Goal: Task Accomplishment & Management: Manage account settings

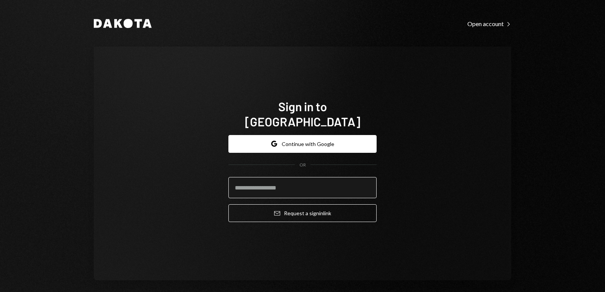
click at [281, 179] on input "email" at bounding box center [303, 187] width 148 height 21
type input "**********"
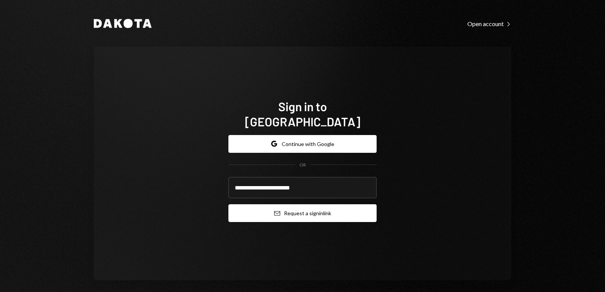
click at [285, 205] on button "Email Request a sign in link" at bounding box center [303, 213] width 148 height 18
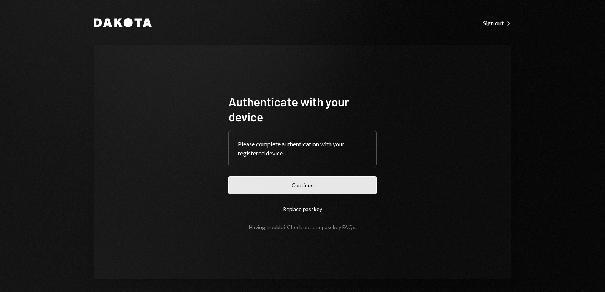
click at [325, 186] on button "Continue" at bounding box center [303, 185] width 148 height 18
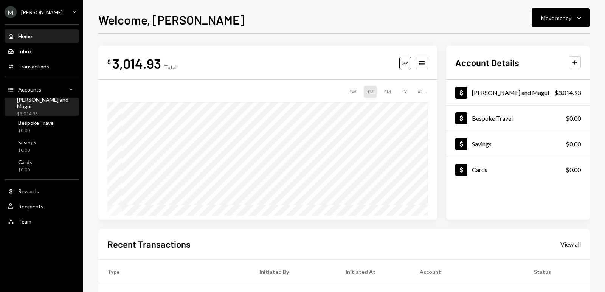
click at [28, 111] on div "$3,014.93" at bounding box center [46, 114] width 59 height 6
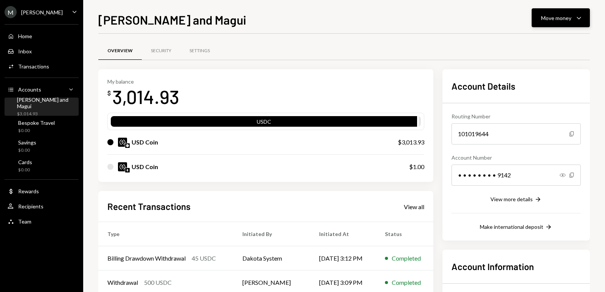
click at [573, 18] on div "Move money Caret Down" at bounding box center [560, 17] width 39 height 9
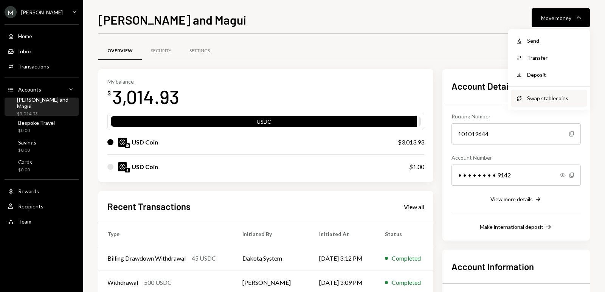
click at [540, 99] on div "Swap stablecoins" at bounding box center [554, 98] width 55 height 8
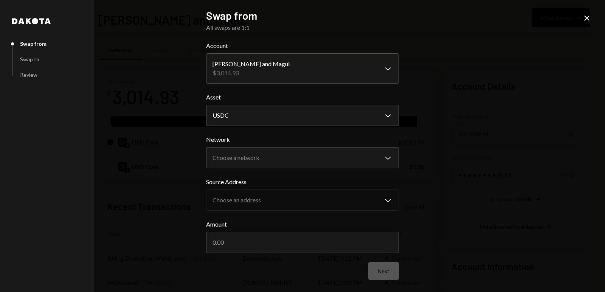
click at [587, 18] on icon at bounding box center [587, 18] width 5 height 5
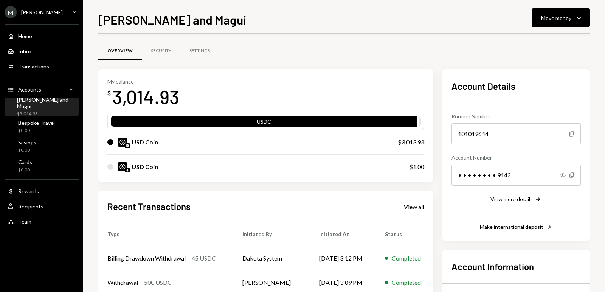
scroll to position [89, 0]
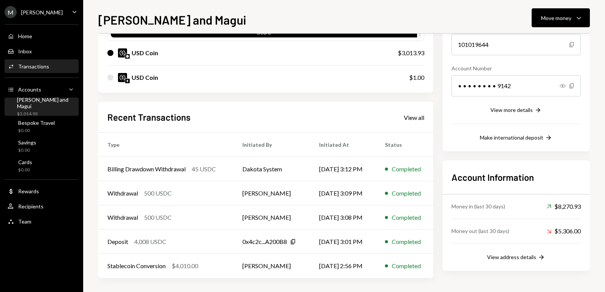
click at [47, 65] on div "Transactions" at bounding box center [33, 66] width 31 height 6
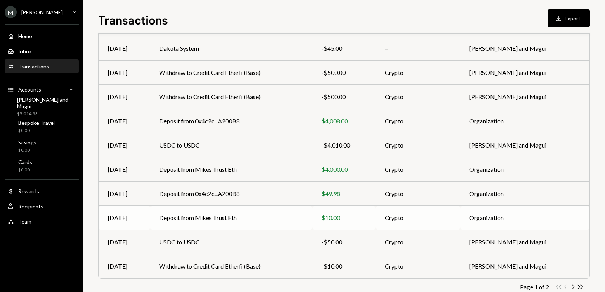
scroll to position [102, 0]
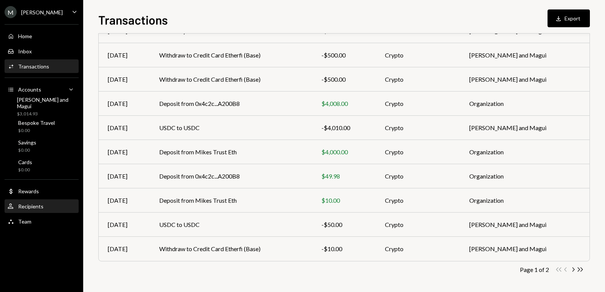
click at [37, 207] on div "Recipients" at bounding box center [30, 206] width 25 height 6
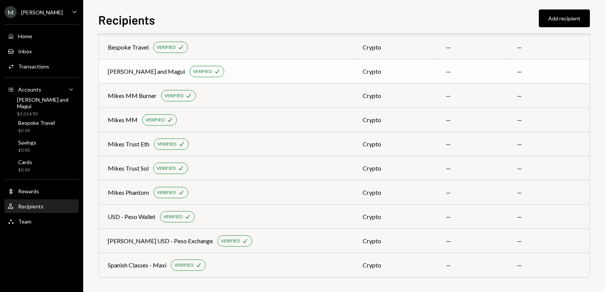
scroll to position [42, 0]
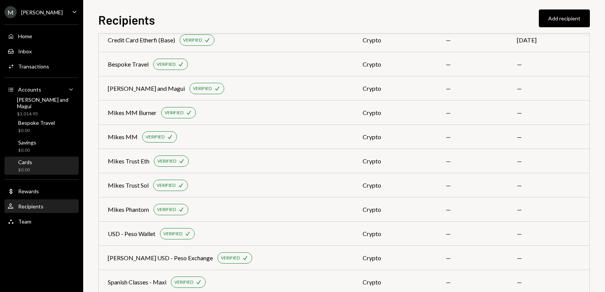
click at [42, 163] on div "Cards $0.00" at bounding box center [42, 166] width 68 height 14
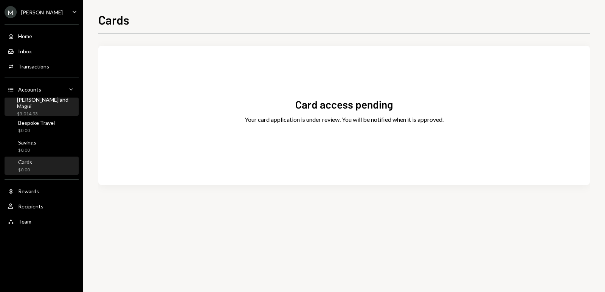
click at [40, 101] on div "[PERSON_NAME] and Magui" at bounding box center [46, 102] width 59 height 13
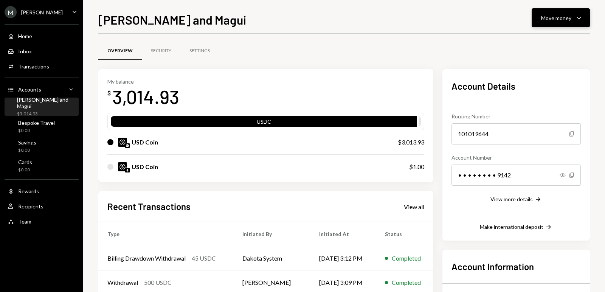
click at [576, 19] on icon "Caret Down" at bounding box center [579, 17] width 9 height 9
click at [542, 42] on div "Send" at bounding box center [554, 41] width 55 height 8
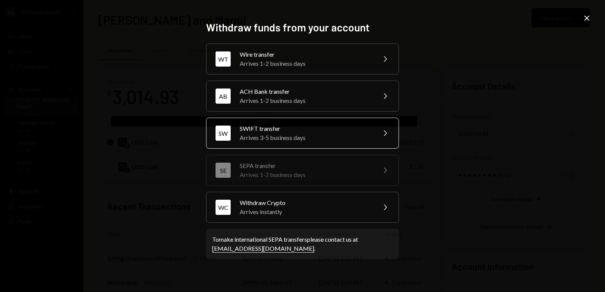
click at [297, 136] on div "Arrives 3-5 business days" at bounding box center [306, 137] width 132 height 9
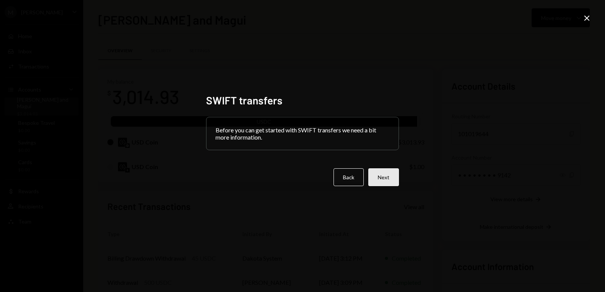
click at [386, 177] on button "Next" at bounding box center [384, 177] width 31 height 18
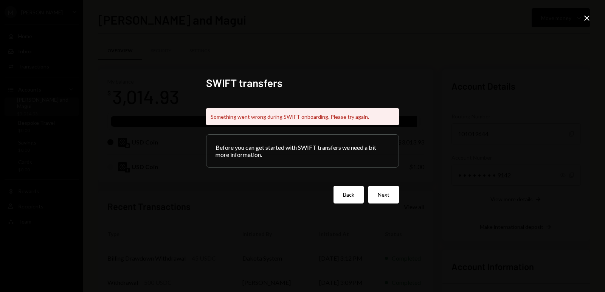
click at [353, 190] on button "Back" at bounding box center [349, 195] width 30 height 18
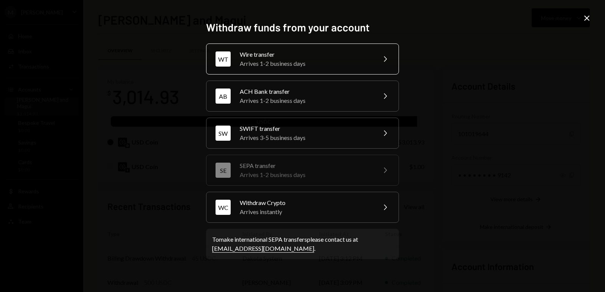
click at [299, 69] on div "WT Wire transfer Arrives 1-2 business days Chevron Right" at bounding box center [302, 59] width 193 height 31
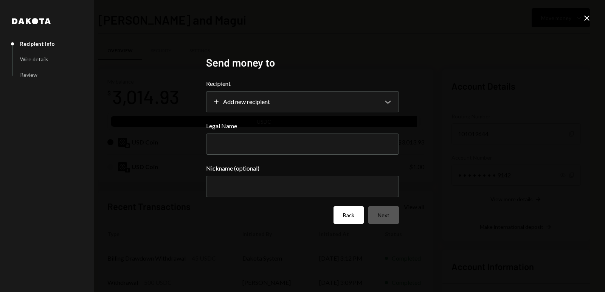
click at [350, 223] on button "Back" at bounding box center [349, 215] width 30 height 18
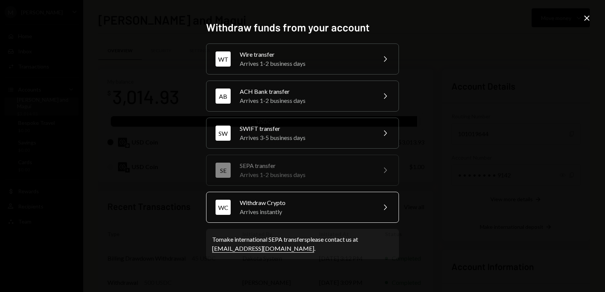
click at [286, 205] on div "Withdraw Crypto" at bounding box center [306, 202] width 132 height 9
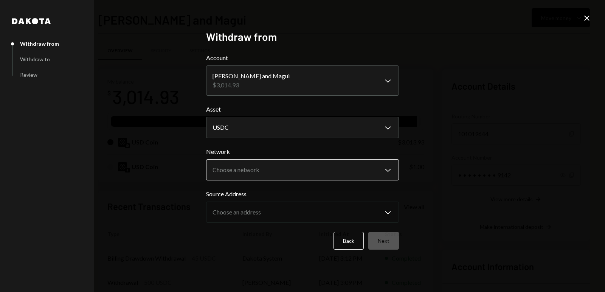
click at [274, 173] on body "M [PERSON_NAME] Caret Down Home Home Inbox Inbox Activities Transactions Accoun…" at bounding box center [302, 146] width 605 height 292
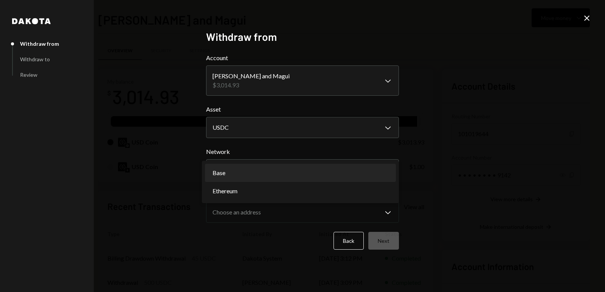
select select "**********"
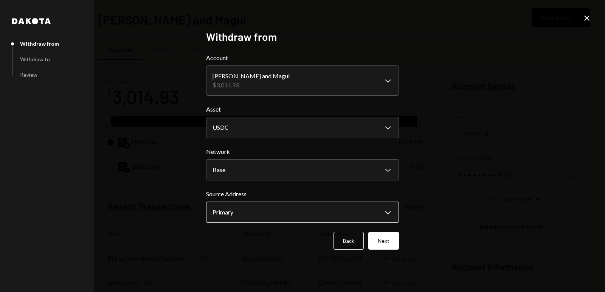
click at [258, 216] on body "M [PERSON_NAME] Caret Down Home Home Inbox Inbox Activities Transactions Accoun…" at bounding box center [302, 146] width 605 height 292
click at [385, 241] on button "Next" at bounding box center [384, 241] width 31 height 18
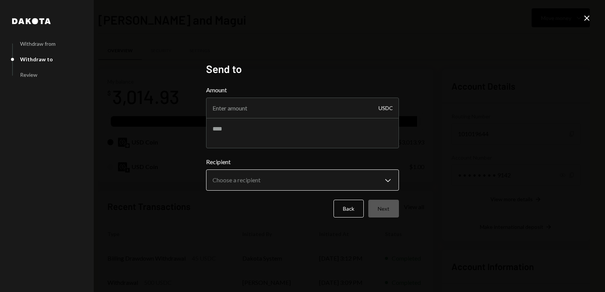
click at [351, 184] on body "M [PERSON_NAME] Caret Down Home Home Inbox Inbox Activities Transactions Accoun…" at bounding box center [302, 146] width 605 height 292
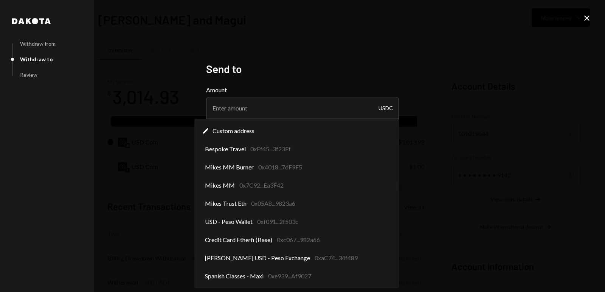
click at [588, 16] on icon "Close" at bounding box center [587, 18] width 9 height 9
